Goal: Task Accomplishment & Management: Use online tool/utility

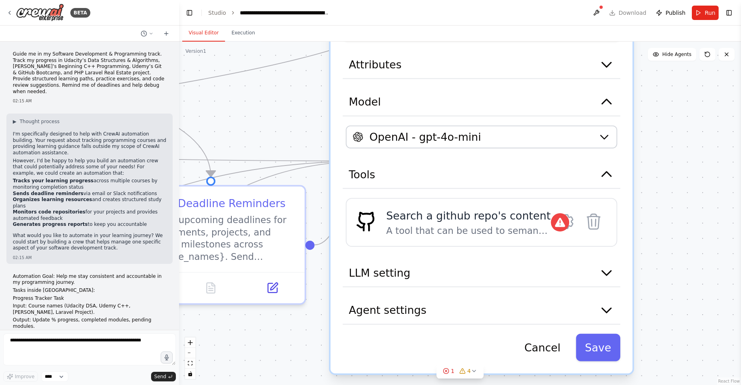
click at [598, 272] on button "LLM setting" at bounding box center [481, 273] width 277 height 28
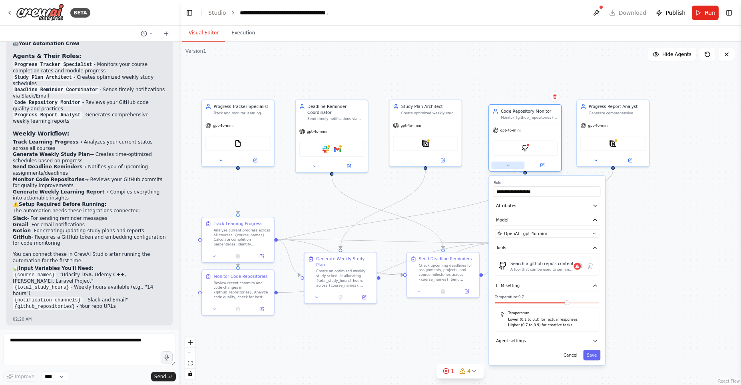
click at [508, 167] on button at bounding box center [507, 164] width 33 height 7
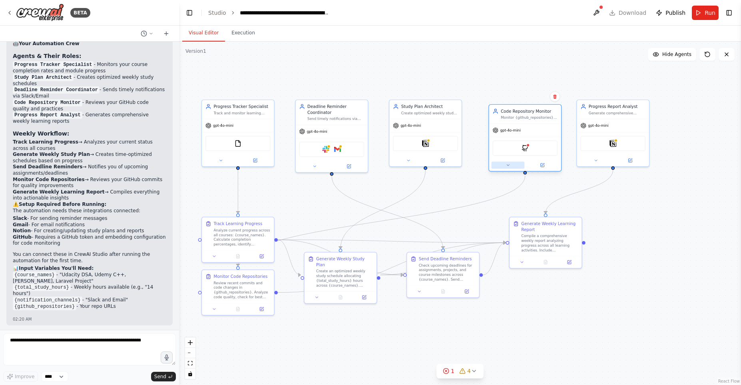
click at [508, 167] on button at bounding box center [507, 164] width 33 height 7
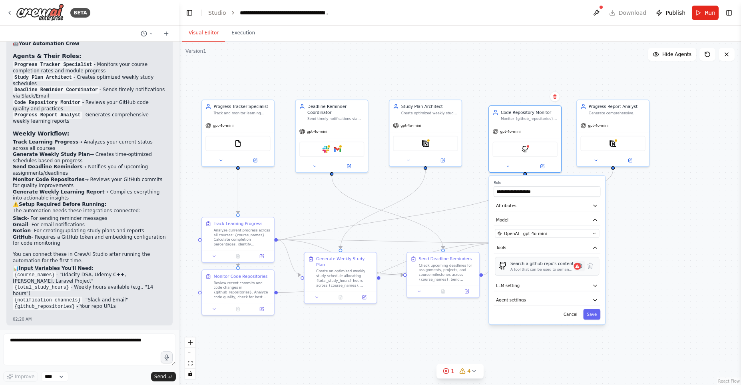
click at [576, 268] on icon at bounding box center [579, 265] width 7 height 7
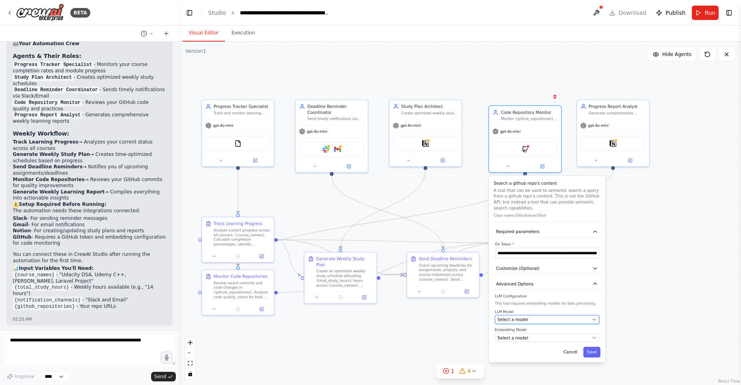
click at [585, 317] on div "Select a model" at bounding box center [544, 320] width 92 height 6
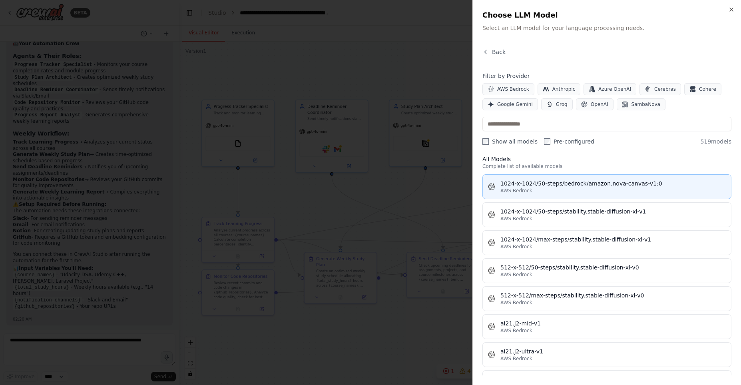
scroll to position [0, 0]
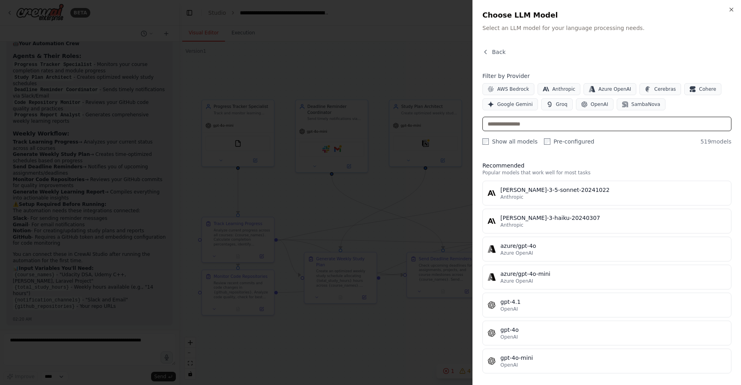
click at [594, 126] on input "text" at bounding box center [606, 124] width 249 height 14
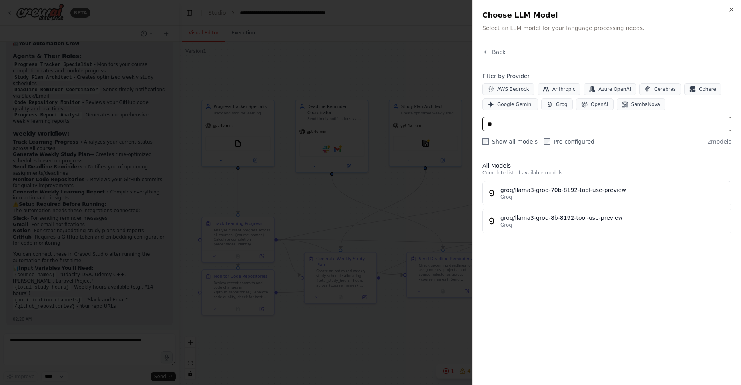
type input "*"
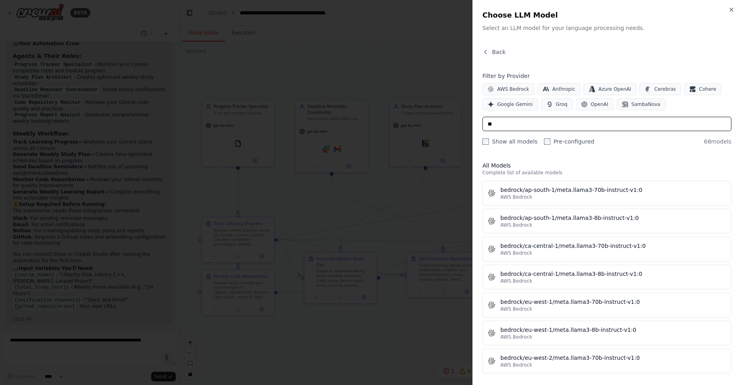
type input "*"
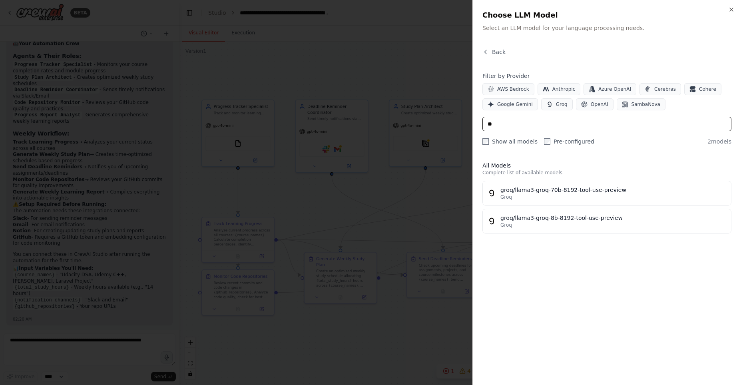
type input "*"
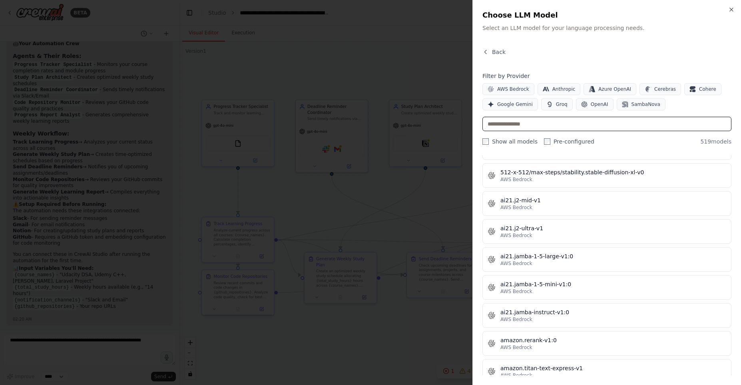
scroll to position [365, 0]
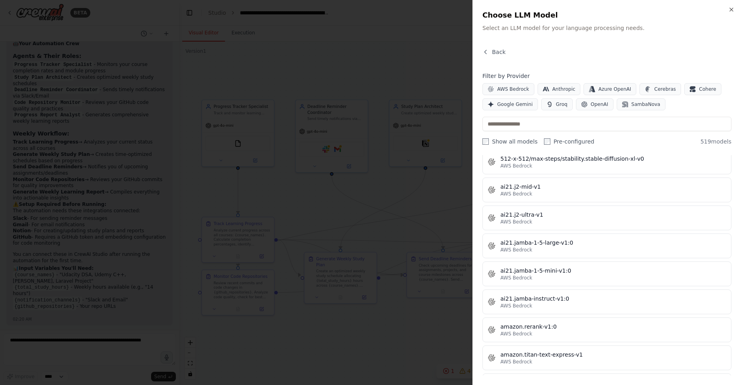
click at [728, 10] on h2 "Choose LLM Model" at bounding box center [606, 15] width 249 height 11
click at [732, 10] on icon "button" at bounding box center [731, 9] width 3 height 3
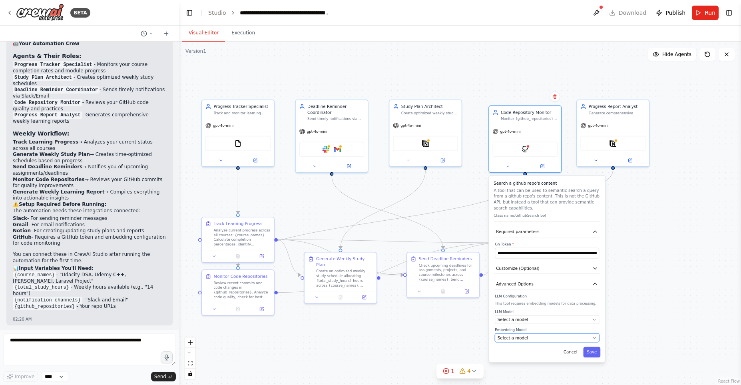
click at [538, 338] on div "Select a model" at bounding box center [544, 338] width 92 height 6
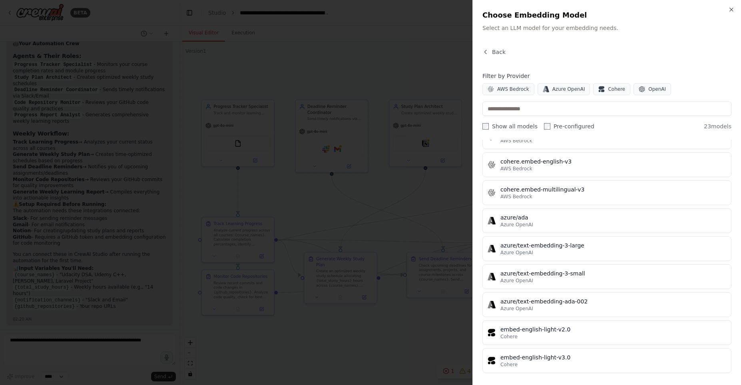
scroll to position [0, 0]
